Goal: Task Accomplishment & Management: Manage account settings

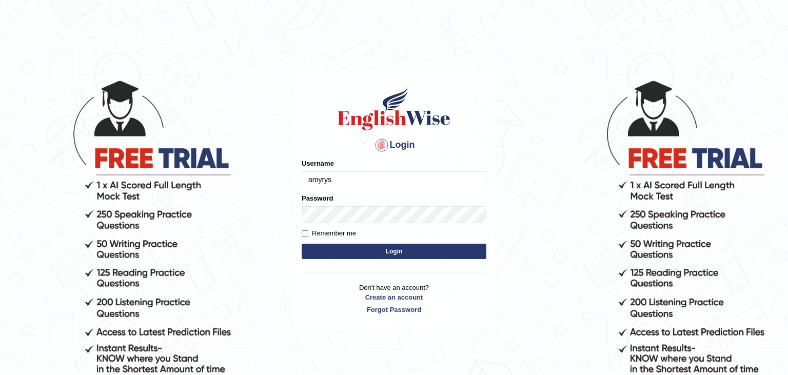
type input "amyrys"
click at [302, 244] on button "Login" at bounding box center [394, 251] width 185 height 15
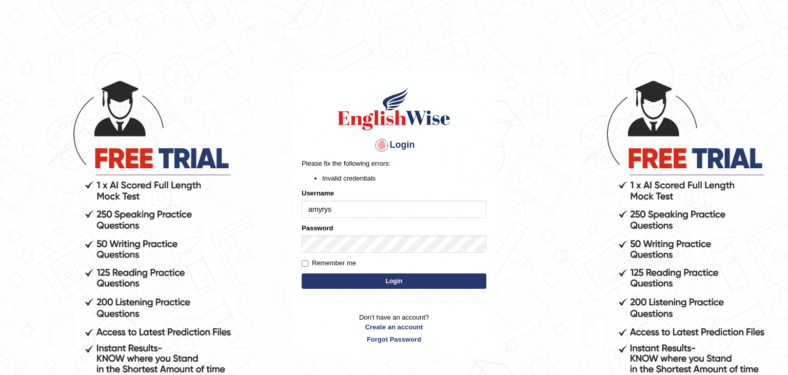
click at [350, 210] on input "amyrys" at bounding box center [394, 209] width 185 height 17
type input "amyreyes"
click at [306, 264] on input "Remember me" at bounding box center [305, 263] width 7 height 7
checkbox input "true"
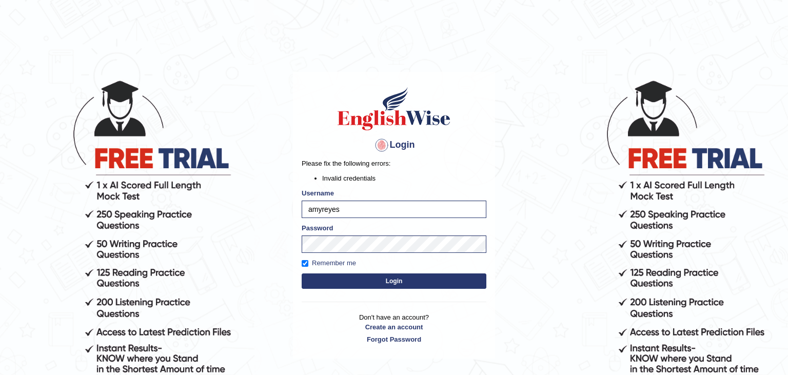
click at [349, 285] on button "Login" at bounding box center [394, 280] width 185 height 15
click at [302, 273] on button "Login" at bounding box center [394, 280] width 185 height 15
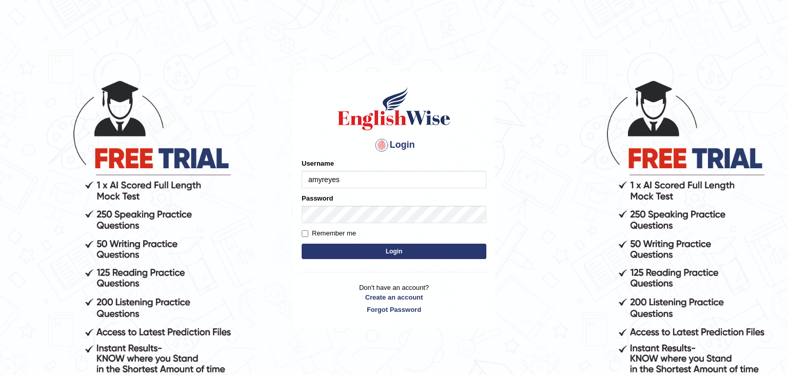
type input "amyreyes"
click at [302, 244] on button "Login" at bounding box center [394, 251] width 185 height 15
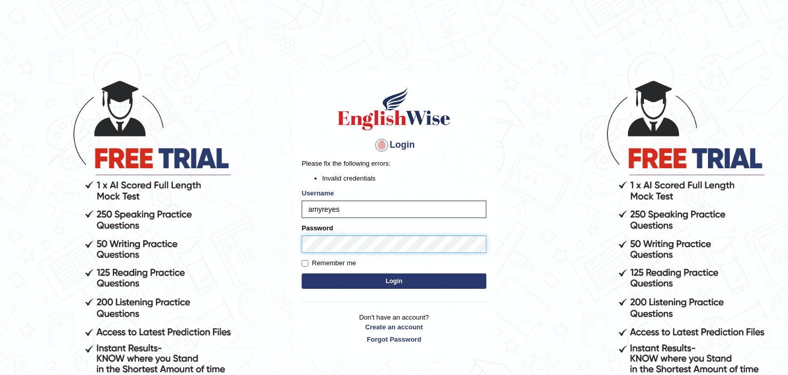
click at [302, 273] on button "Login" at bounding box center [394, 280] width 185 height 15
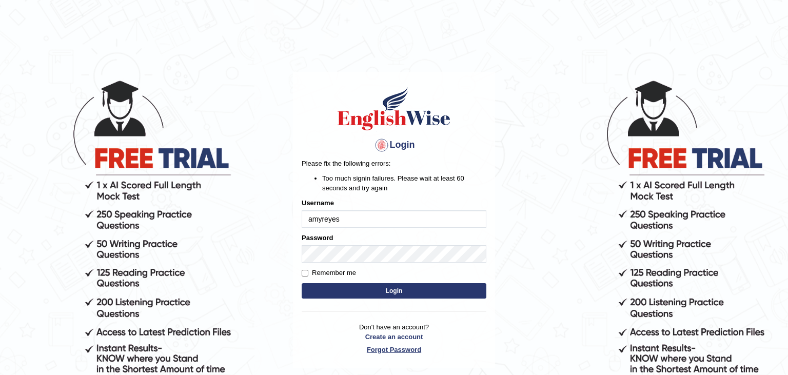
click at [405, 348] on link "Forgot Password" at bounding box center [394, 350] width 185 height 10
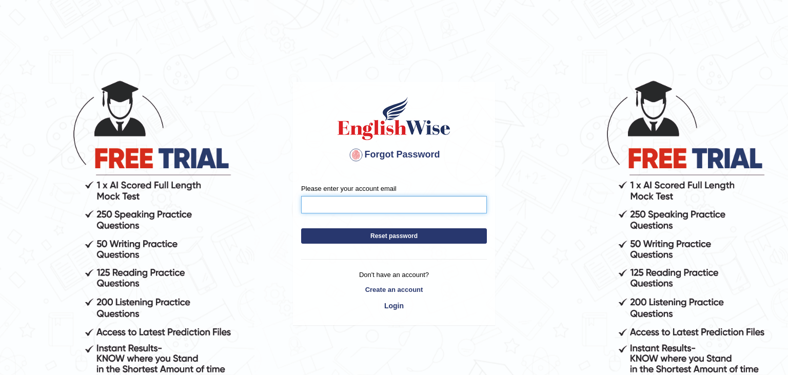
click at [327, 210] on input "Please enter your account email" at bounding box center [394, 204] width 186 height 17
type input "amellyn.reyes14@yahoo.com"
click at [301, 228] on button "Reset password" at bounding box center [394, 235] width 186 height 15
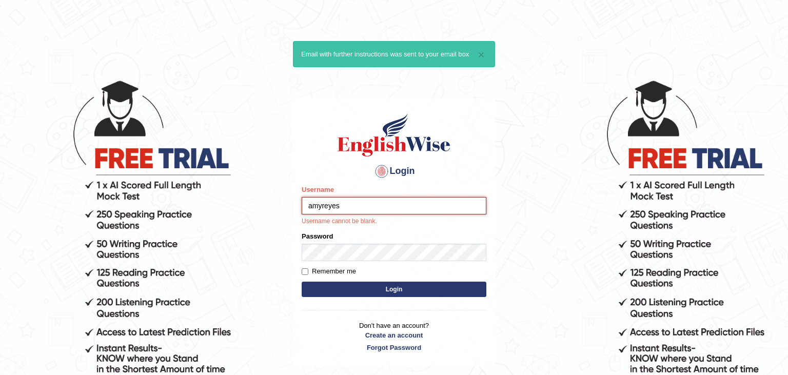
type input "amyreyes"
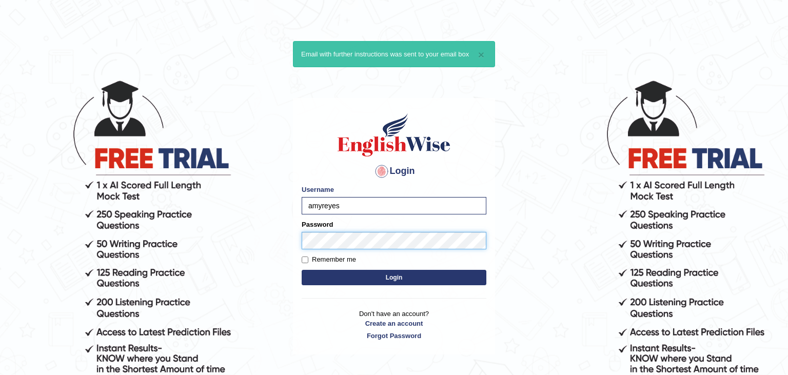
click at [302, 270] on button "Login" at bounding box center [394, 277] width 185 height 15
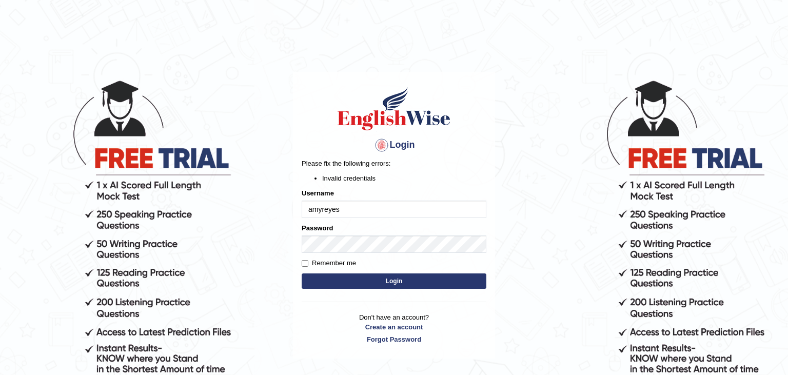
click at [348, 208] on input "amyreyes" at bounding box center [394, 209] width 185 height 17
type input "amyrys"
click at [379, 285] on button "Login" at bounding box center [394, 280] width 185 height 15
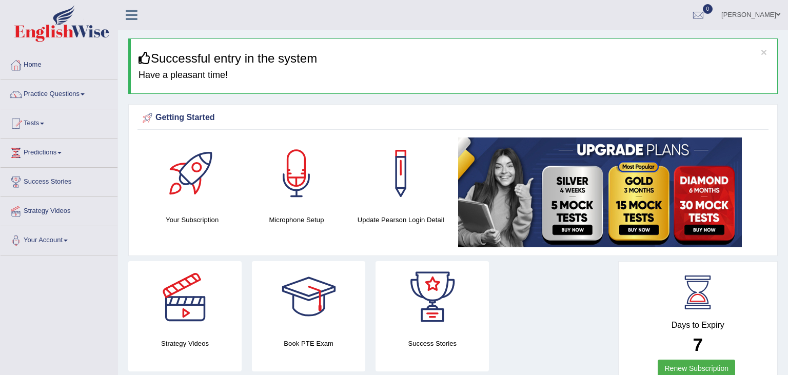
click at [762, 14] on link "Amy Reyes" at bounding box center [751, 13] width 74 height 27
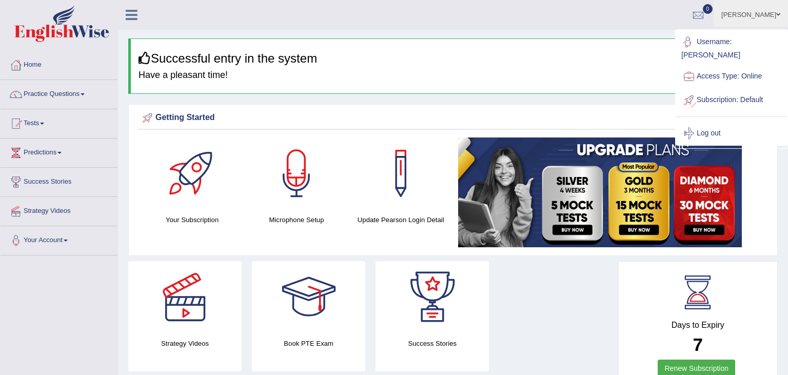
click at [726, 42] on link "Username: amyrys" at bounding box center [731, 47] width 111 height 34
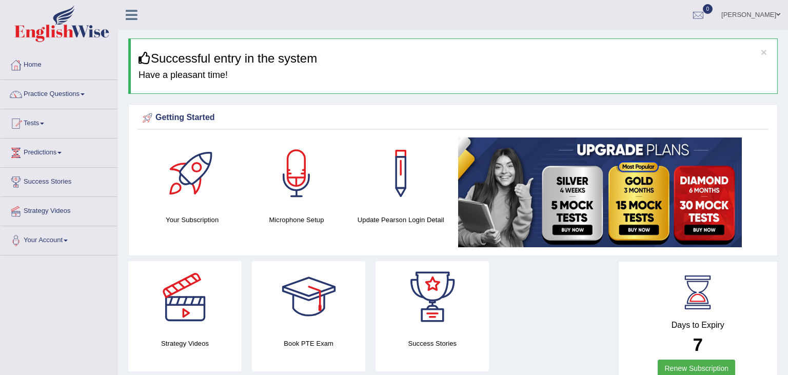
click at [129, 21] on icon at bounding box center [132, 14] width 12 height 13
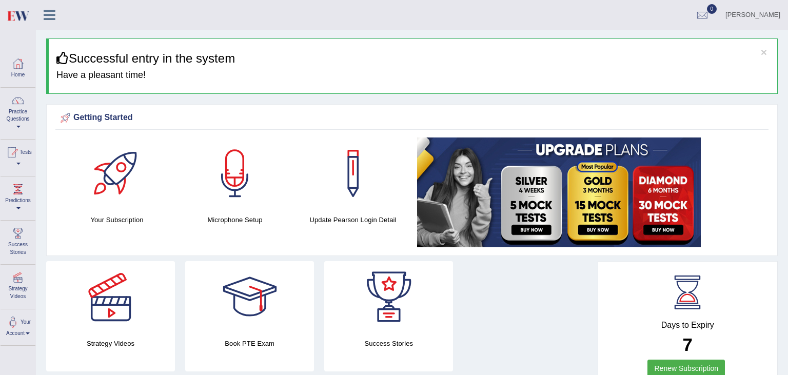
click at [129, 21] on div "Amy Reyes Toggle navigation Username: amyrys Access Type: Online Subscription: …" at bounding box center [412, 15] width 752 height 30
click at [49, 19] on icon at bounding box center [50, 14] width 12 height 13
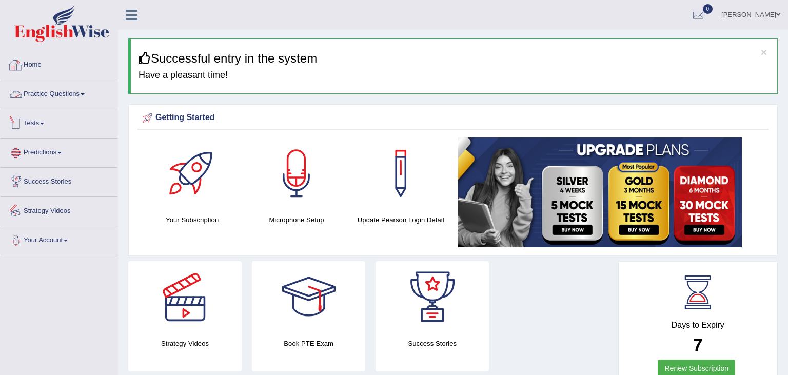
click at [61, 243] on link "Your Account" at bounding box center [59, 239] width 117 height 26
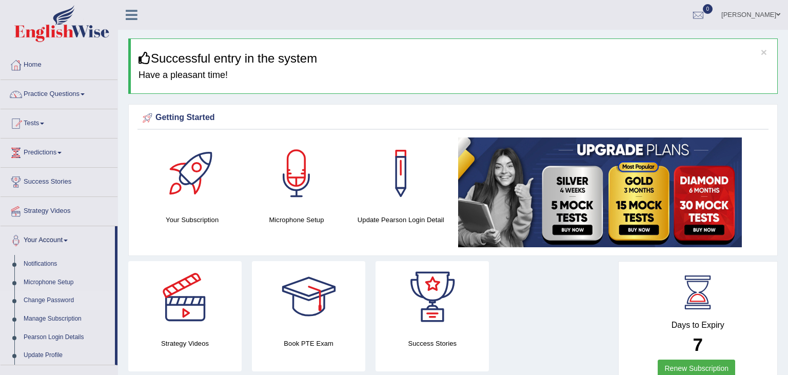
click at [56, 299] on link "Change Password" at bounding box center [67, 300] width 96 height 18
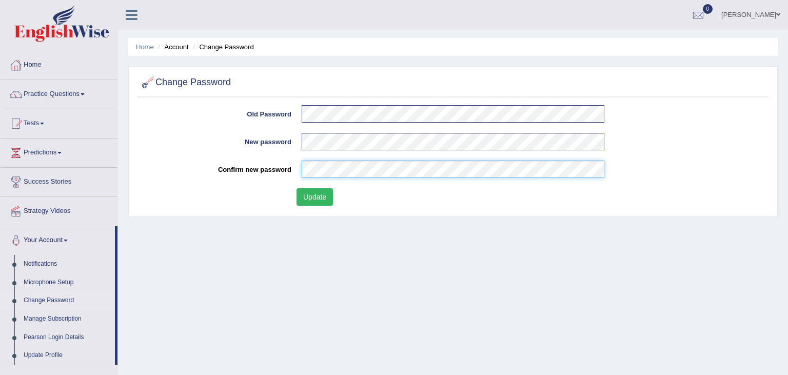
click at [296, 188] on button "Update" at bounding box center [314, 196] width 36 height 17
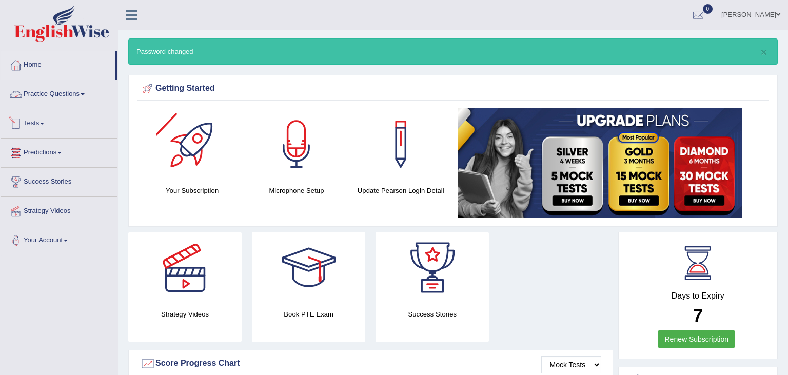
click at [62, 89] on link "Practice Questions" at bounding box center [59, 93] width 117 height 26
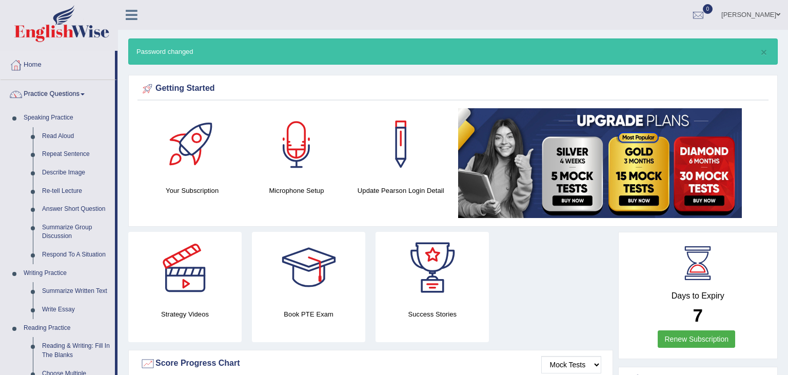
click at [294, 156] on div at bounding box center [297, 144] width 72 height 72
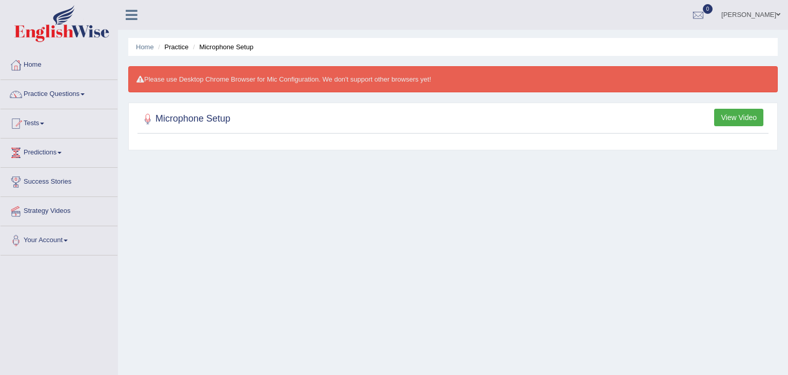
click at [723, 121] on button "View Video" at bounding box center [738, 117] width 49 height 17
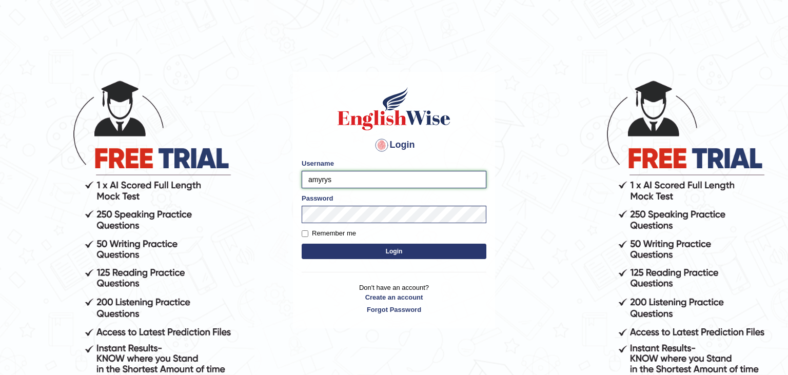
type input "amyrys"
